Goal: Task Accomplishment & Management: Manage account settings

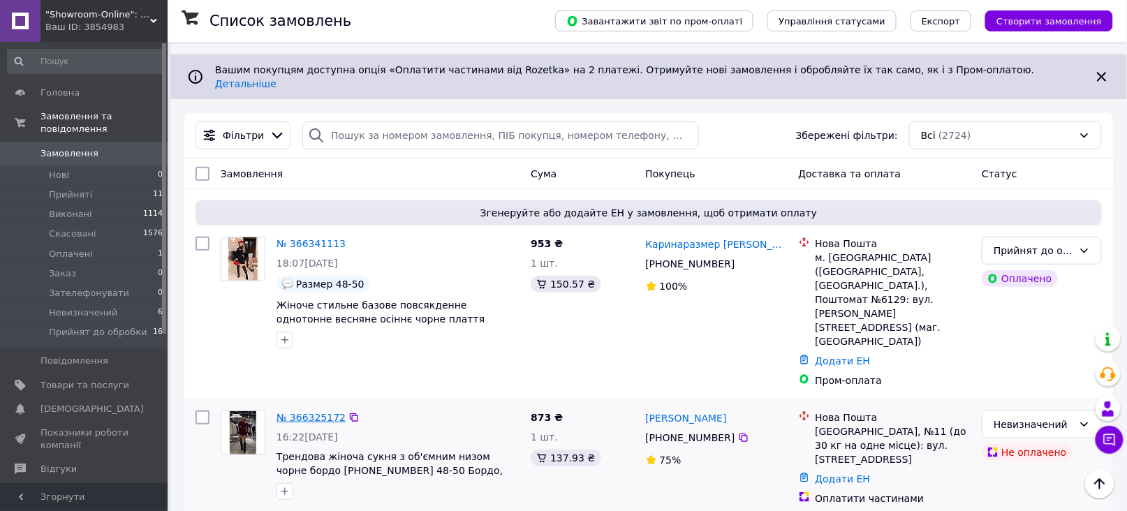
scroll to position [89, 0]
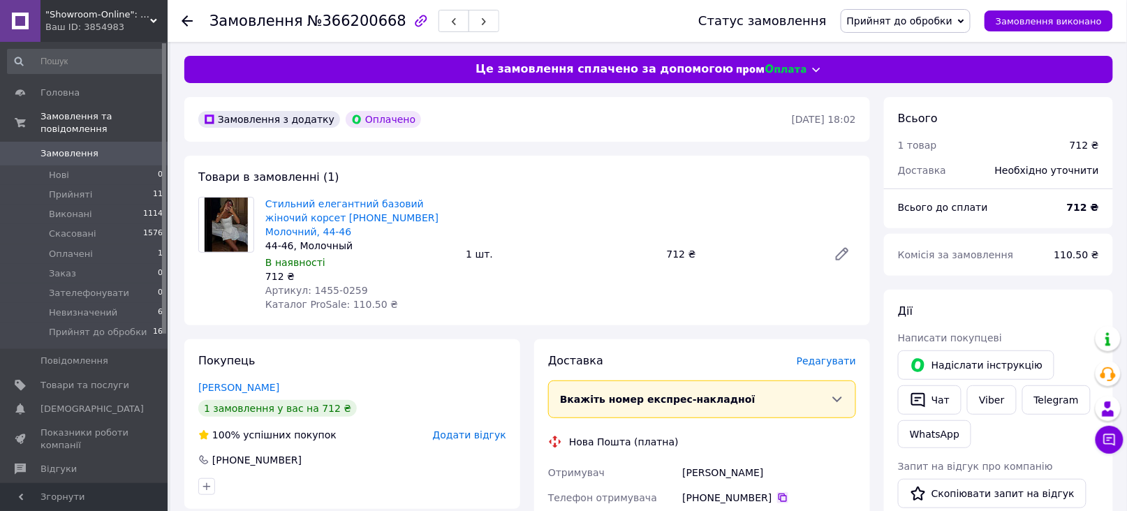
click at [777, 492] on icon at bounding box center [782, 497] width 11 height 11
drag, startPoint x: 683, startPoint y: 456, endPoint x: 760, endPoint y: 462, distance: 77.0
click at [760, 462] on div "Заярська Валерія" at bounding box center [770, 472] width 180 height 25
copy div "Заярська Валерія"
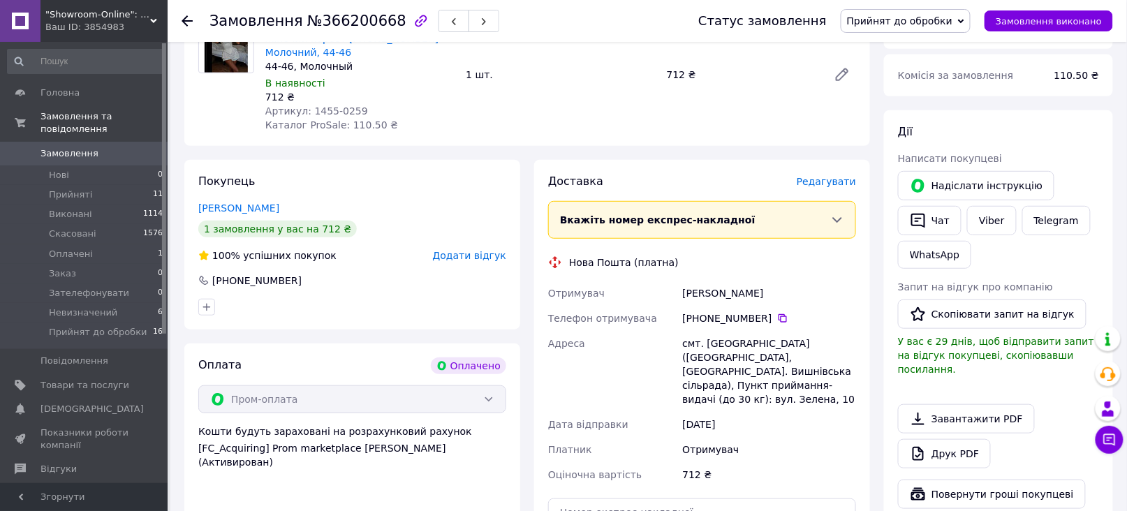
scroll to position [186, 0]
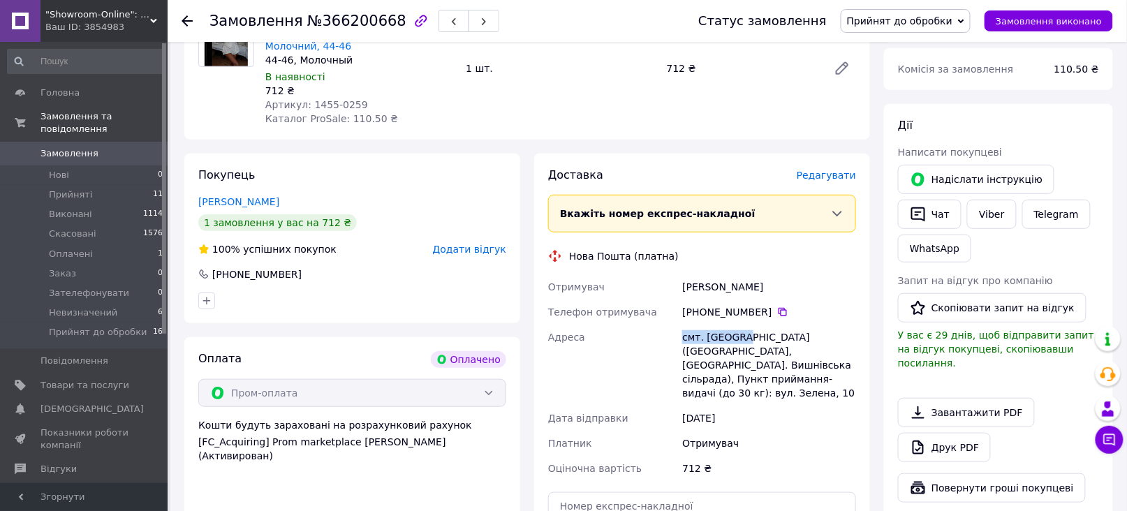
drag, startPoint x: 684, startPoint y: 320, endPoint x: 743, endPoint y: 321, distance: 58.7
click at [743, 325] on div "смт. [GEOGRAPHIC_DATA] ([GEOGRAPHIC_DATA], [GEOGRAPHIC_DATA]. Вишнівська сільра…" at bounding box center [770, 365] width 180 height 81
copy div "смт. Вишневе"
drag, startPoint x: 308, startPoint y: 85, endPoint x: 356, endPoint y: 88, distance: 47.6
click at [356, 98] on div "Артикул: 1455-0259" at bounding box center [359, 105] width 189 height 14
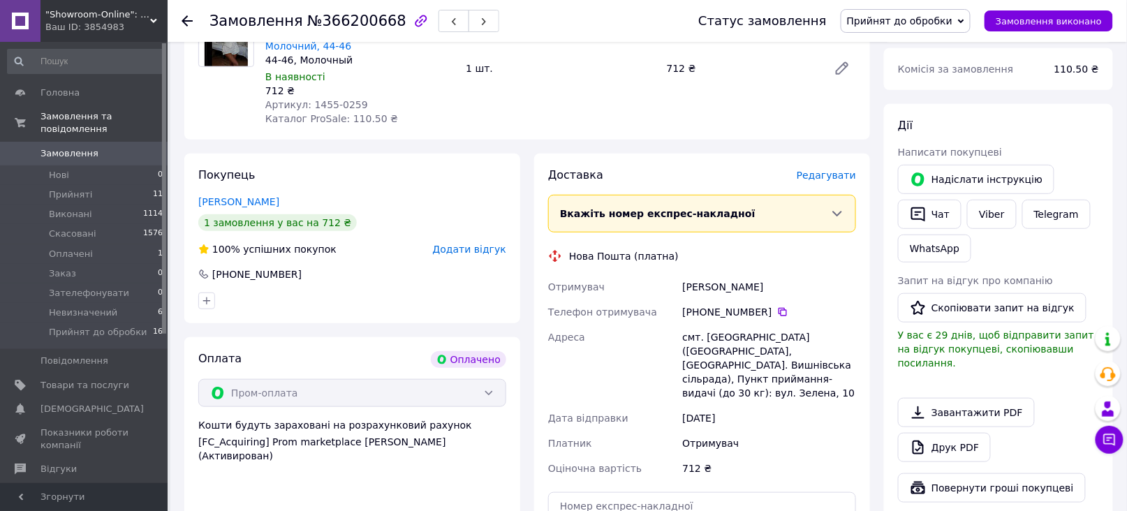
drag, startPoint x: 320, startPoint y: 82, endPoint x: 310, endPoint y: 85, distance: 10.4
click at [310, 99] on span "Артикул: 1455-0259" at bounding box center [316, 104] width 103 height 11
drag, startPoint x: 307, startPoint y: 84, endPoint x: 356, endPoint y: 87, distance: 49.0
click at [356, 98] on div "Артикул: 1455-0259" at bounding box center [359, 105] width 189 height 14
copy span "1455-0259"
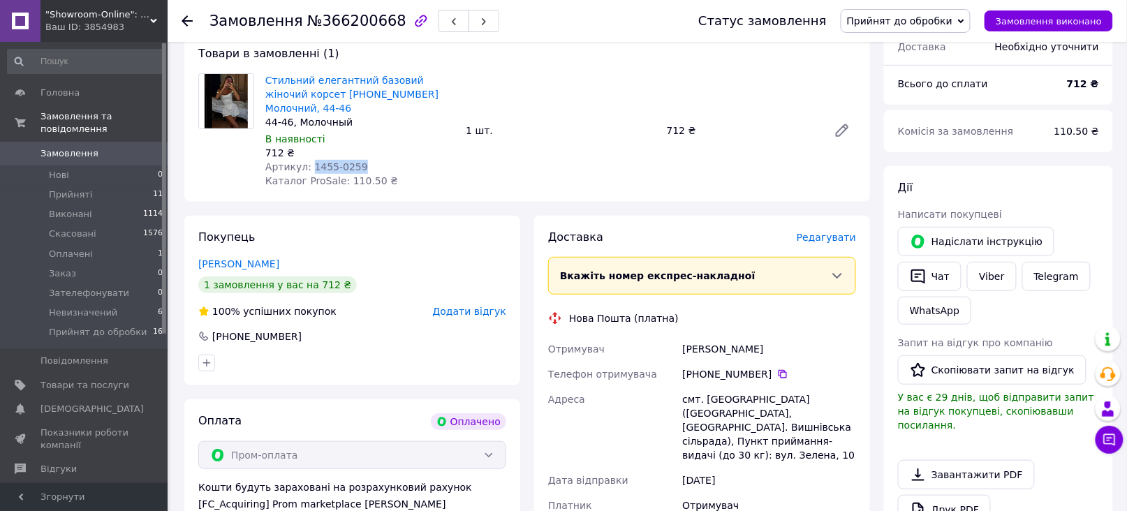
scroll to position [93, 0]
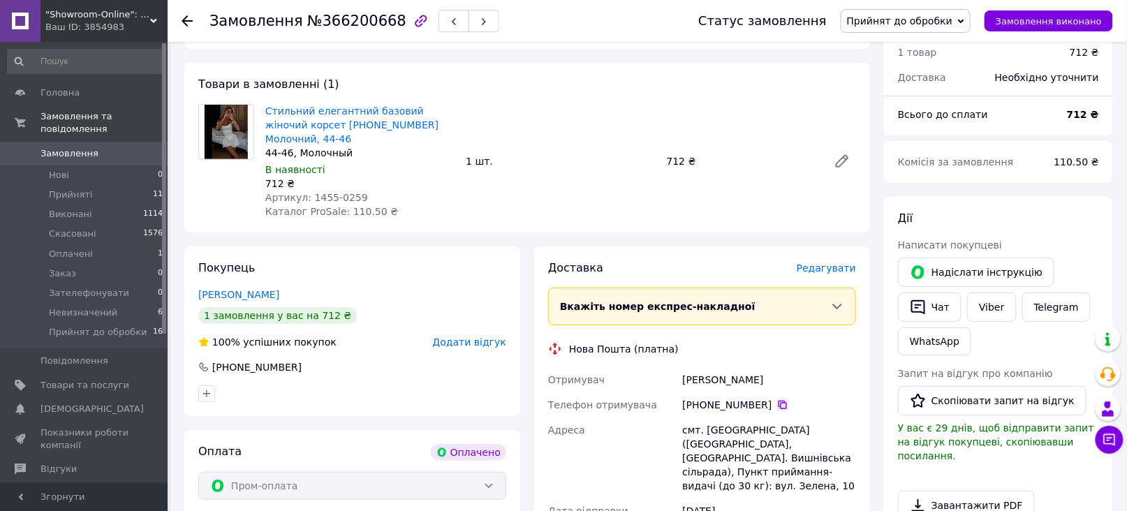
click at [779, 401] on icon at bounding box center [783, 405] width 8 height 8
click at [934, 305] on button "Чат" at bounding box center [930, 307] width 64 height 29
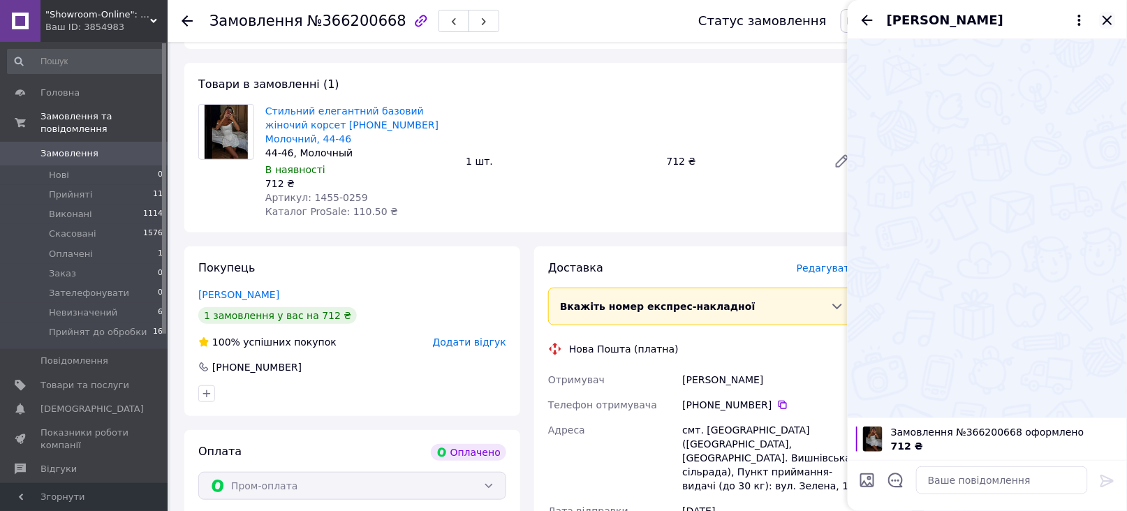
click at [1104, 24] on icon "Закрити" at bounding box center [1107, 19] width 9 height 9
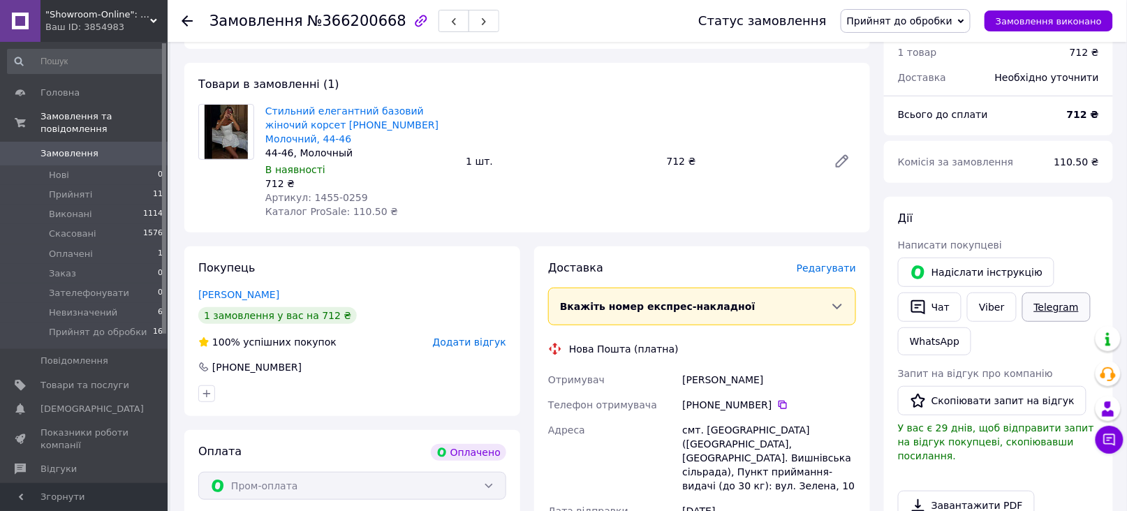
click at [1045, 309] on link "Telegram" at bounding box center [1057, 307] width 68 height 29
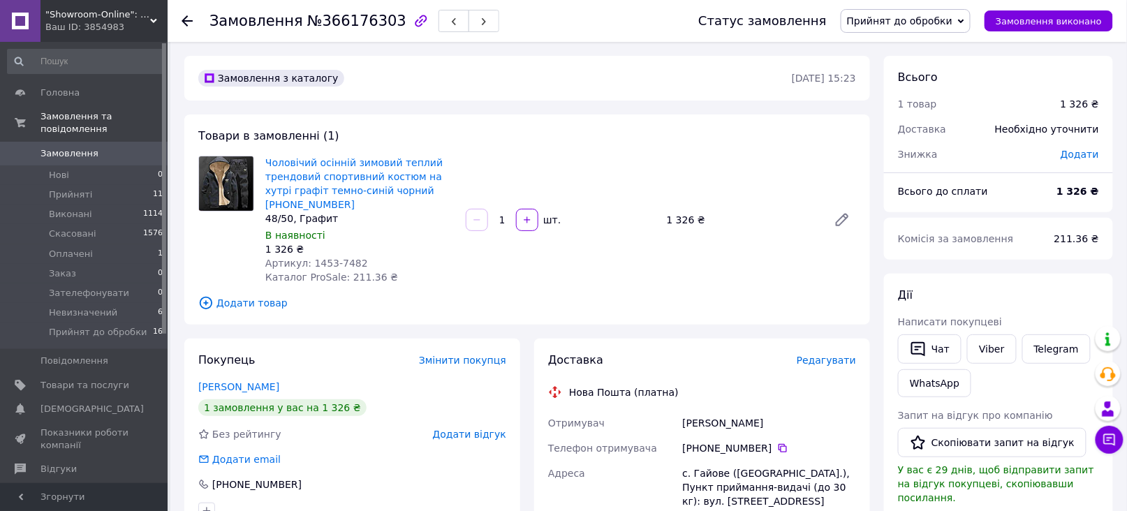
drag, startPoint x: 772, startPoint y: 433, endPoint x: 490, endPoint y: 4, distance: 513.0
click at [779, 444] on icon at bounding box center [783, 448] width 8 height 8
drag, startPoint x: 680, startPoint y: 411, endPoint x: 746, endPoint y: 409, distance: 65.7
click at [746, 411] on div "Мойса Василь" at bounding box center [770, 423] width 180 height 25
copy div "Мойса Василь"
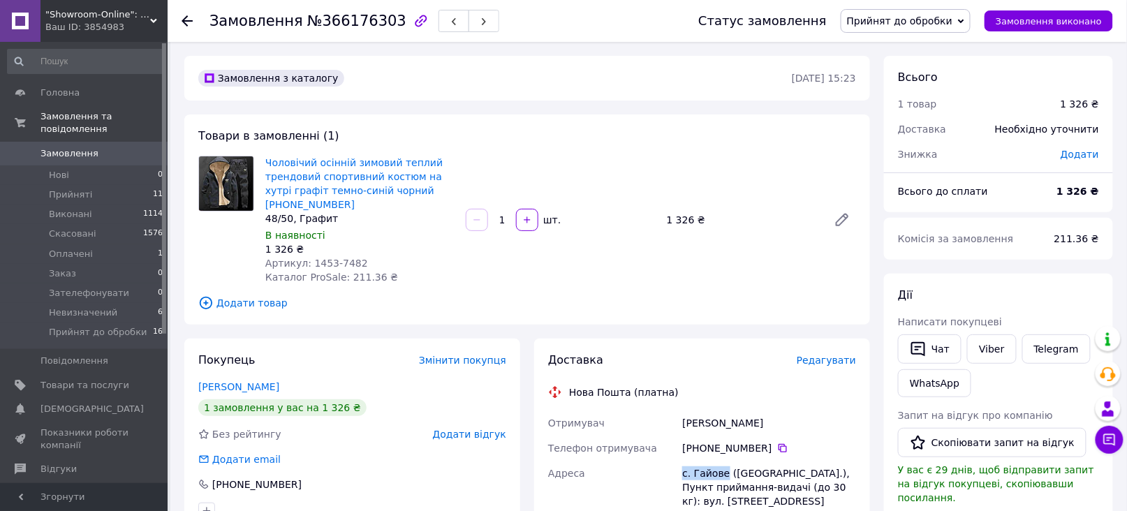
drag, startPoint x: 683, startPoint y: 456, endPoint x: 724, endPoint y: 454, distance: 40.6
click at [724, 461] on div "с. Гайове (Київська обл.), Пункт приймання-видачі (до 30 кг): вул. Центральна, …" at bounding box center [770, 487] width 180 height 53
copy div "с. Гайове"
drag, startPoint x: 307, startPoint y: 247, endPoint x: 353, endPoint y: 247, distance: 46.1
click at [353, 256] on div "Артикул: 1453-7482" at bounding box center [359, 263] width 189 height 14
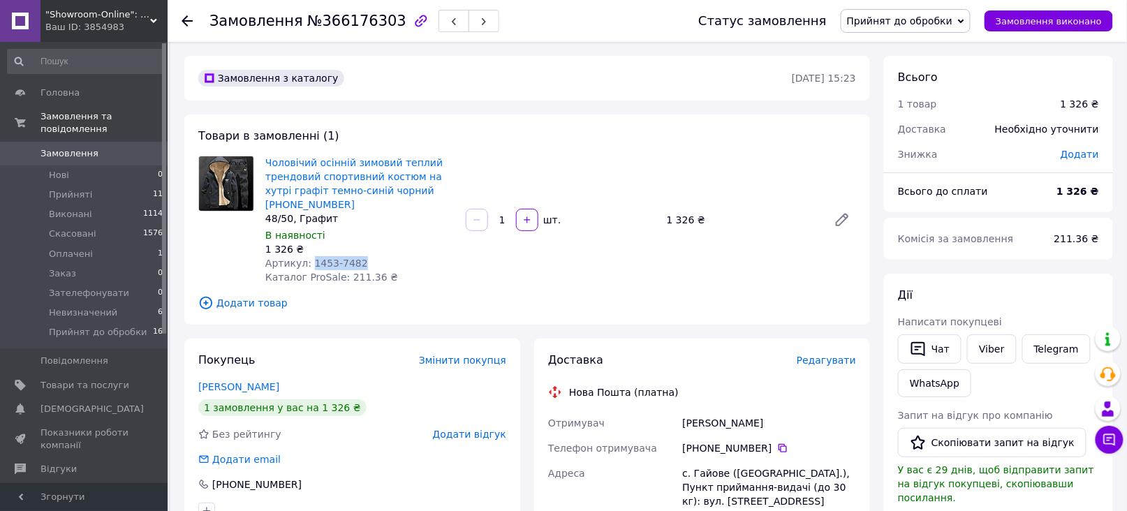
copy span "1453-7482"
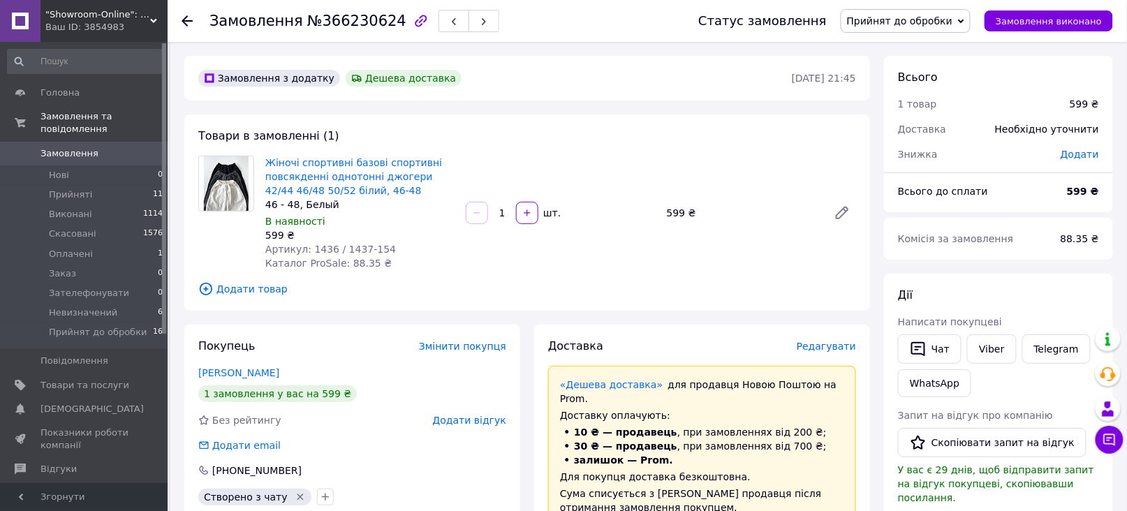
scroll to position [186, 0]
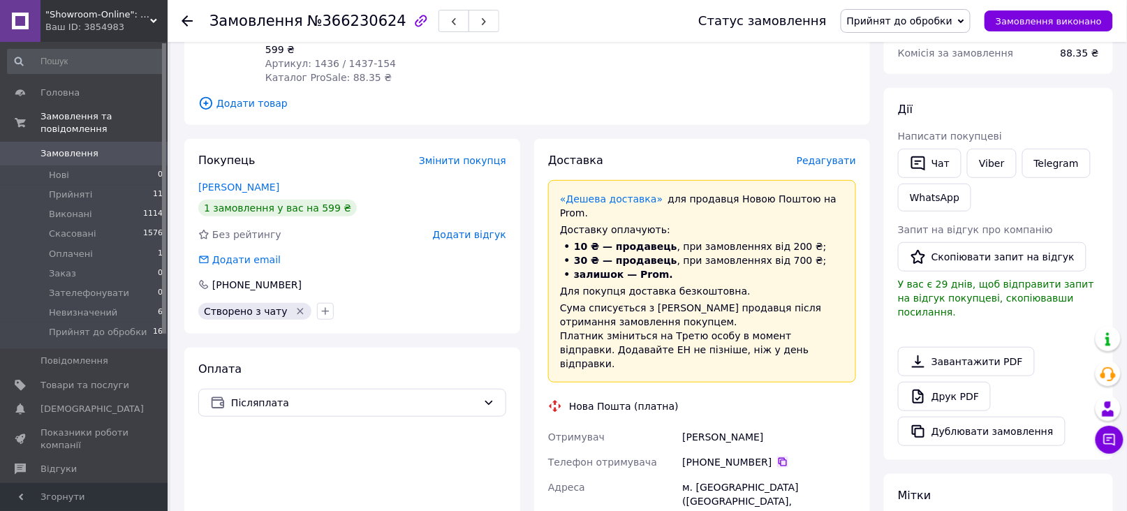
click at [777, 457] on icon at bounding box center [782, 462] width 11 height 11
click at [686, 425] on div "Лень Дарья" at bounding box center [770, 437] width 180 height 25
copy div "Лень Дарья"
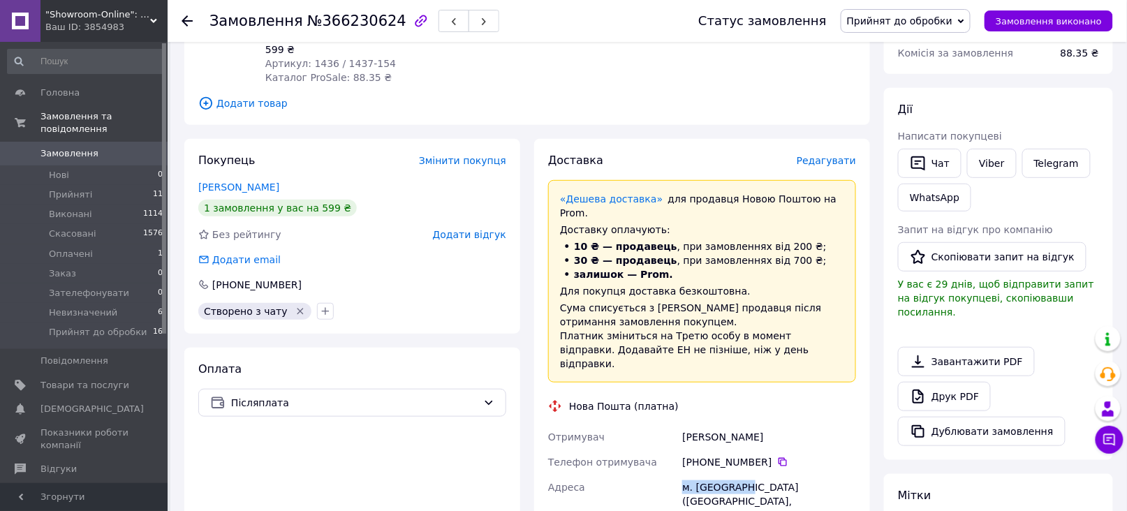
drag, startPoint x: 683, startPoint y: 457, endPoint x: 742, endPoint y: 461, distance: 58.8
click at [742, 475] on div "м. Запоріжжя (Запорізька обл., Запорізький р-н.), №10 (до 30 кг на одне місце):…" at bounding box center [770, 515] width 180 height 81
copy div "м. Запоріжжя"
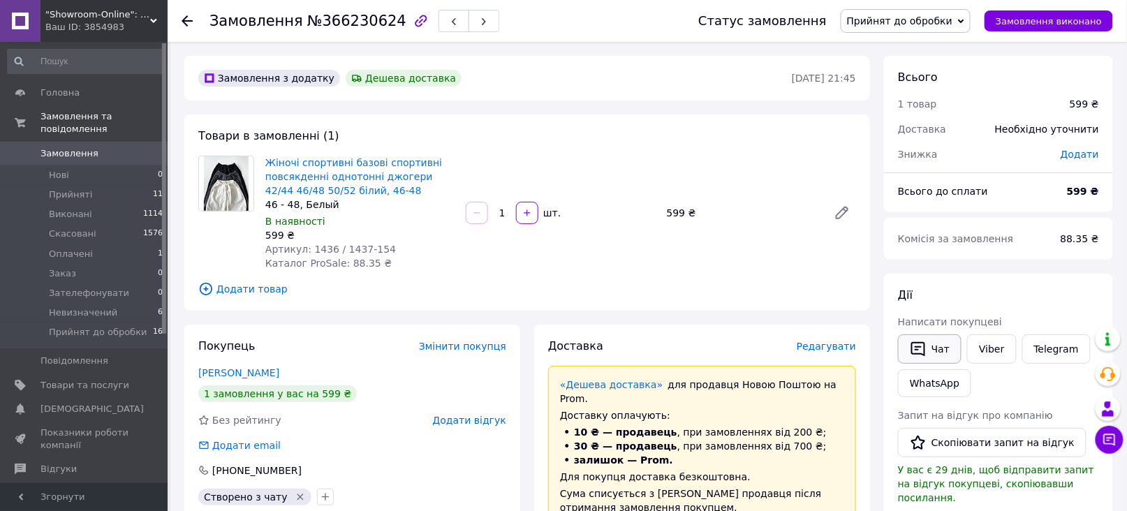
click at [939, 352] on button "Чат" at bounding box center [930, 349] width 64 height 29
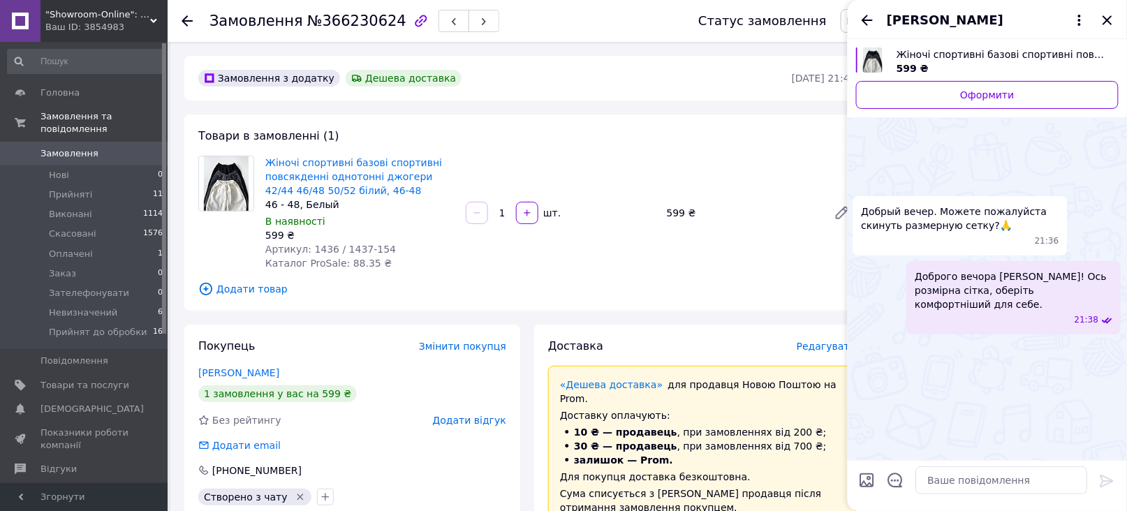
scroll to position [487, 0]
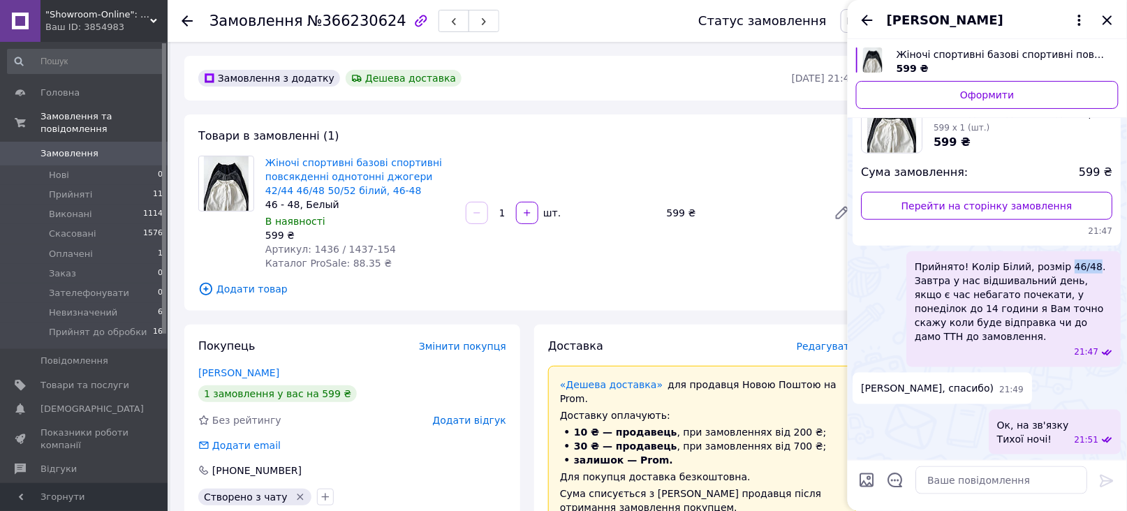
drag, startPoint x: 1057, startPoint y: 278, endPoint x: 1079, endPoint y: 277, distance: 22.4
click at [1079, 277] on span "Прийнято! Колір Білий, розмір 46/48. Завтра у нас відшивальний день, якщо є час…" at bounding box center [1015, 302] width 198 height 84
copy span "46/48"
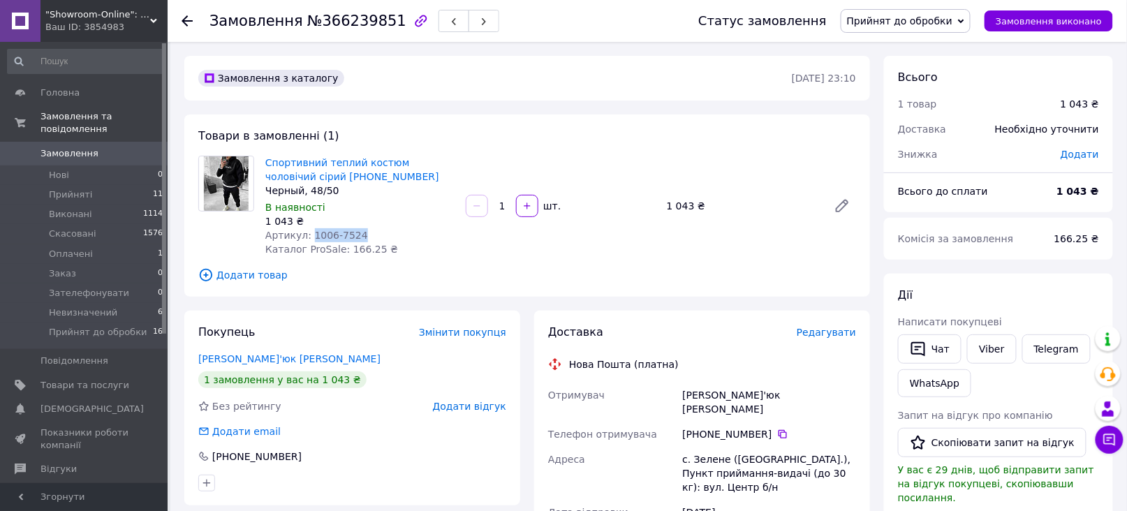
drag, startPoint x: 306, startPoint y: 232, endPoint x: 355, endPoint y: 230, distance: 48.9
click at [355, 230] on div "Артикул: 1006-7524" at bounding box center [359, 235] width 189 height 14
click at [406, 230] on div "Артикул: 1006-7524" at bounding box center [359, 235] width 189 height 14
drag, startPoint x: 307, startPoint y: 233, endPoint x: 352, endPoint y: 232, distance: 44.7
click at [352, 232] on span "Артикул: 1006-7524" at bounding box center [316, 235] width 103 height 11
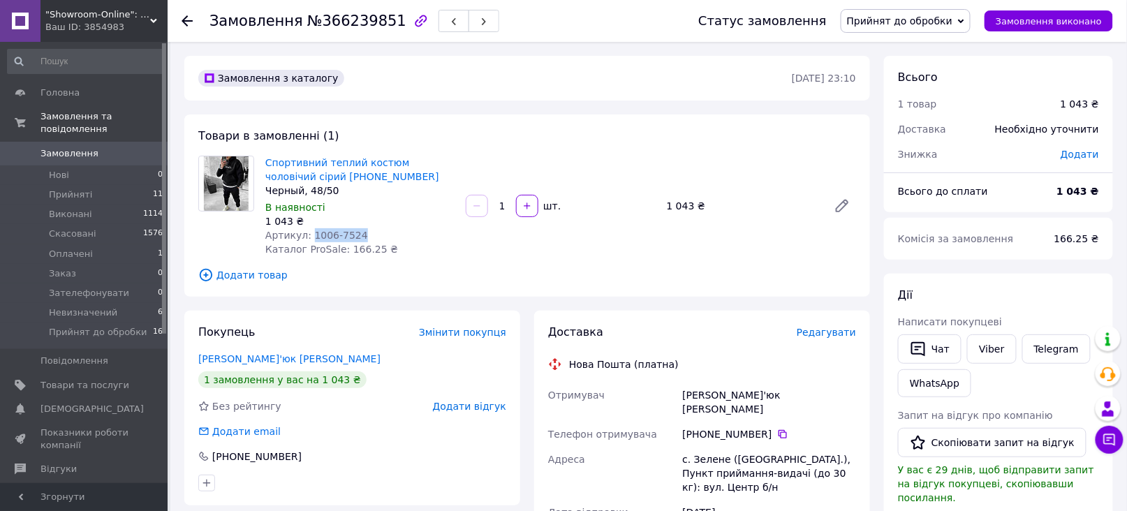
copy span "1006-7524"
drag, startPoint x: 264, startPoint y: 157, endPoint x: 450, endPoint y: 166, distance: 186.0
click at [450, 166] on div "Спортивний теплий костюм чоловічий сірий 48-50 52-54 Черный, 48/50 В наявності …" at bounding box center [360, 206] width 200 height 106
copy link "Спортивний теплий костюм чоловічий"
click at [779, 430] on icon at bounding box center [783, 434] width 8 height 8
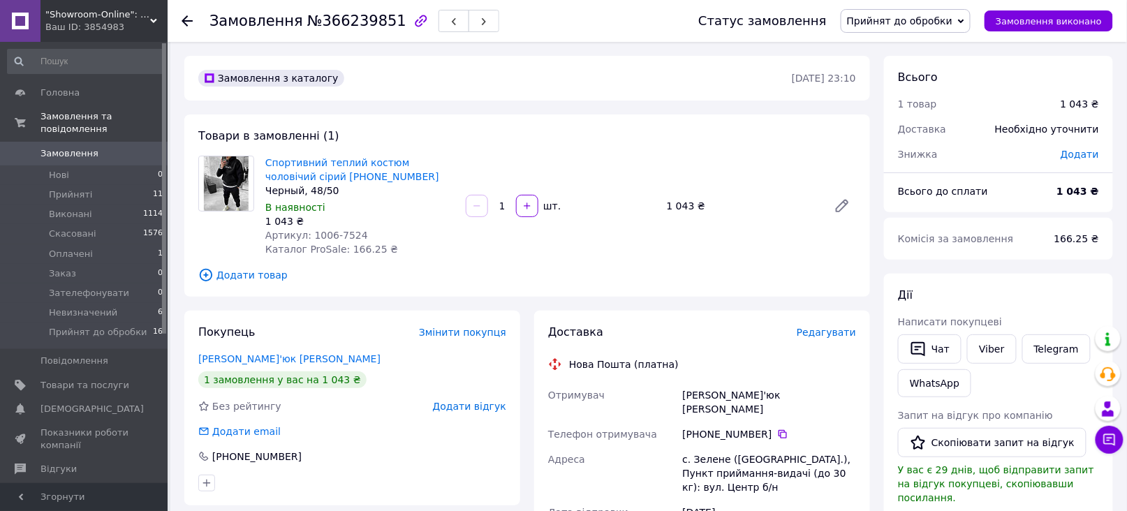
click at [691, 394] on div "Максим'юк Павло" at bounding box center [770, 402] width 180 height 39
copy div "Максим'юк Павло"
drag, startPoint x: 682, startPoint y: 444, endPoint x: 724, endPoint y: 439, distance: 42.3
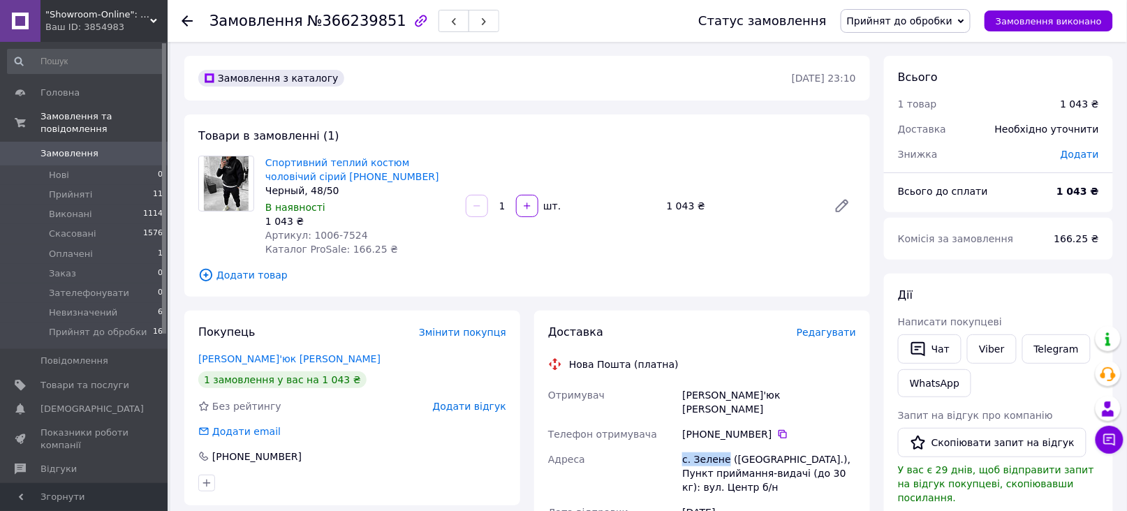
click at [724, 447] on div "с. Зелене (Івано-Франківська обл.), Пункт приймання-видачі (до 30 кг): вул. Цен…" at bounding box center [770, 473] width 180 height 53
copy div "с. Зелене"
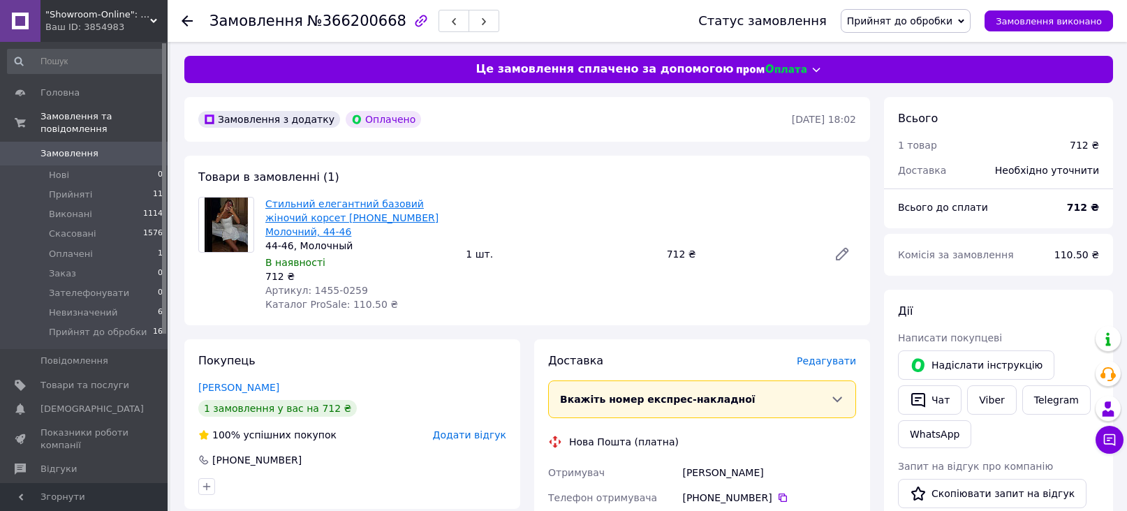
scroll to position [93, 0]
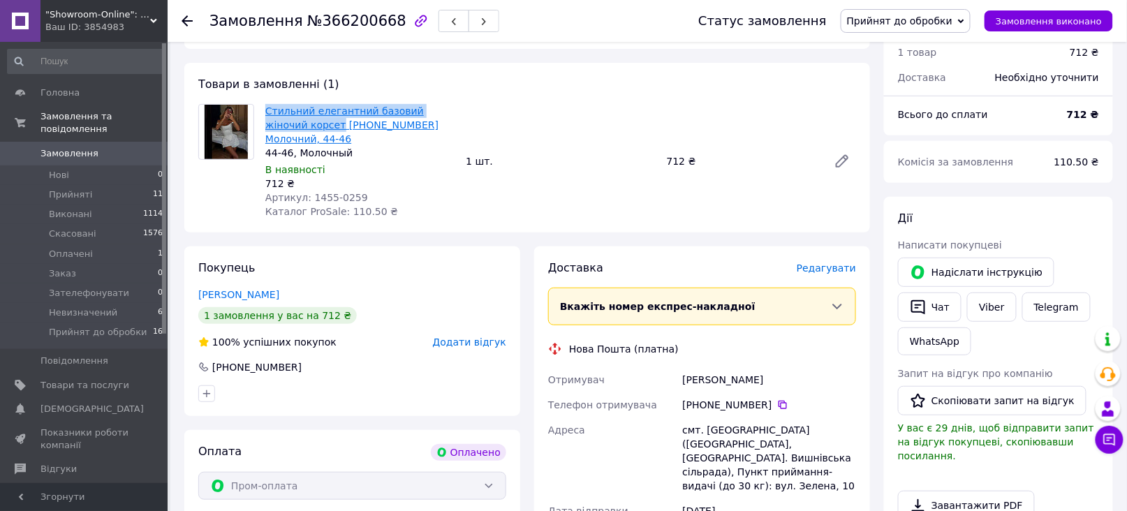
drag, startPoint x: 263, startPoint y: 104, endPoint x: 296, endPoint y: 121, distance: 36.9
click at [296, 121] on div "Стильний елегантний базовий жіночий корсет [PHONE_NUMBER] Молочний, [PHONE_NUMB…" at bounding box center [360, 161] width 200 height 120
copy link "Стильний елегантний базовий жіночий корсет"
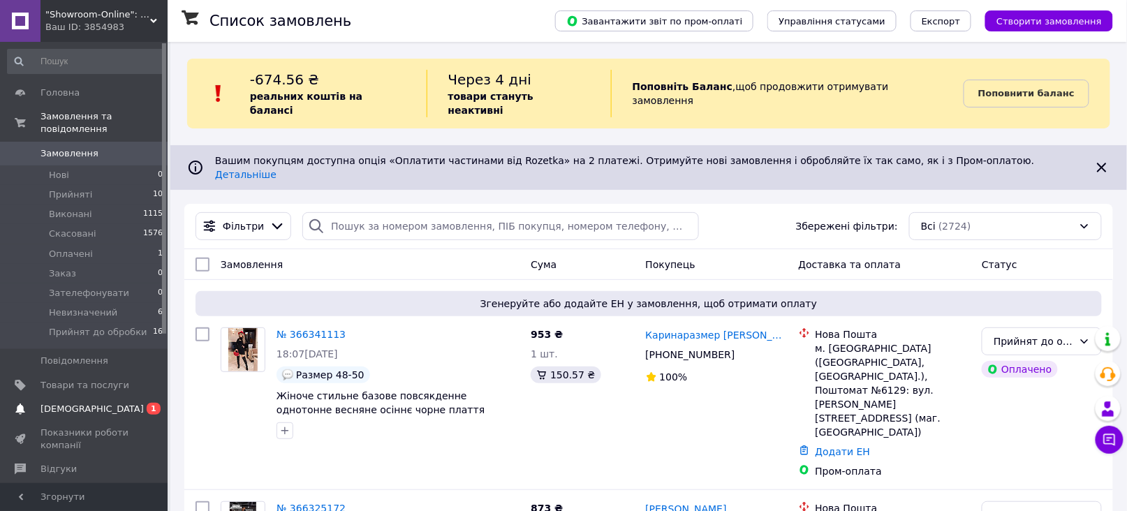
click at [126, 403] on span "[DEMOGRAPHIC_DATA]" at bounding box center [85, 409] width 89 height 13
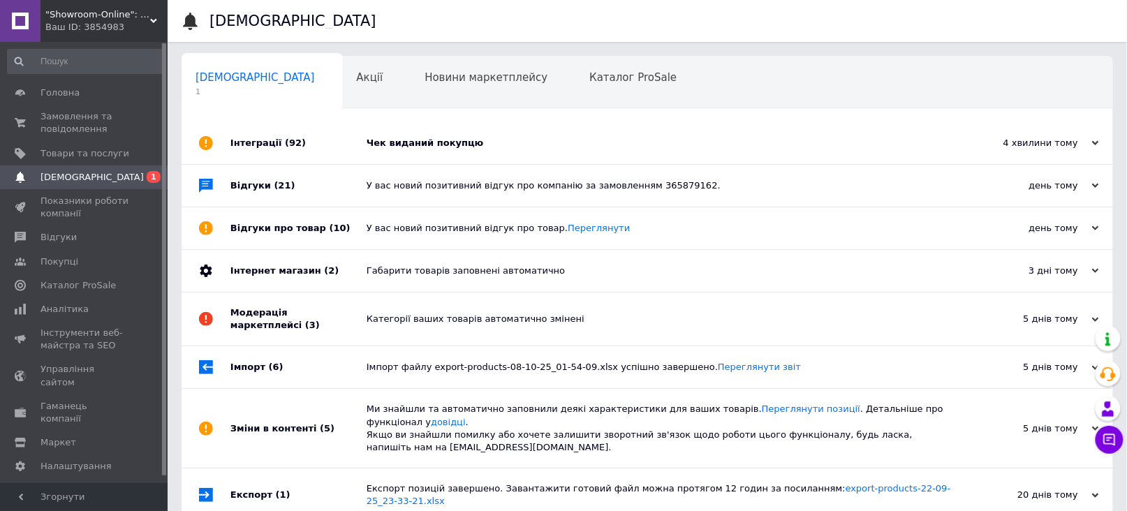
click at [419, 143] on div "Чек виданий покупцю" at bounding box center [663, 143] width 593 height 13
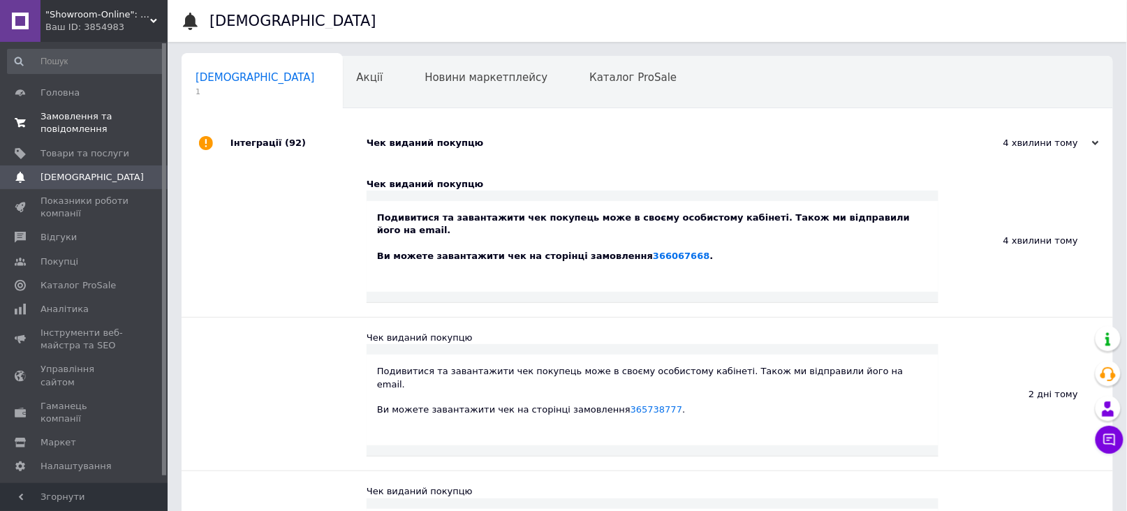
click at [70, 118] on span "Замовлення та повідомлення" at bounding box center [85, 122] width 89 height 25
